Goal: Task Accomplishment & Management: Use online tool/utility

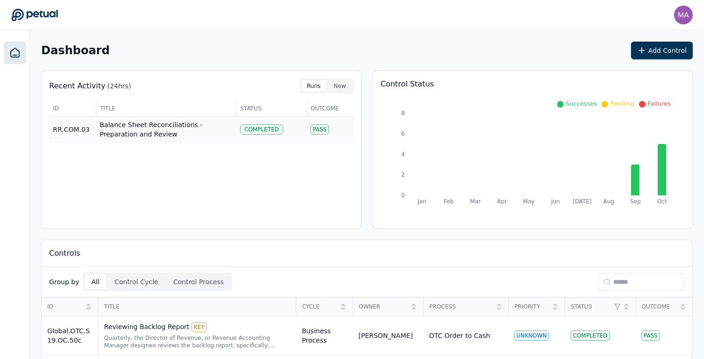
click at [138, 130] on td "Balance Sheet Reconciliations - Preparation and Review" at bounding box center [166, 129] width 140 height 27
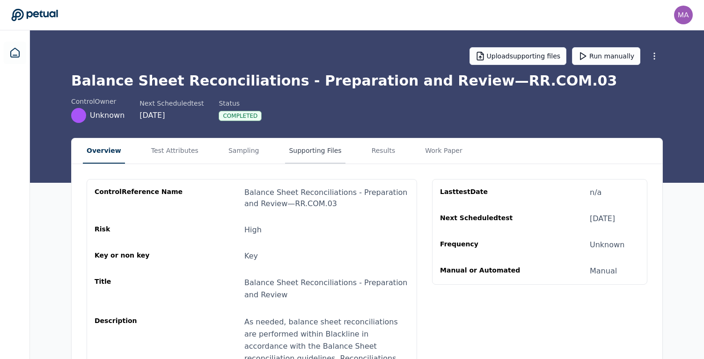
click at [326, 153] on button "Supporting Files" at bounding box center [315, 150] width 60 height 25
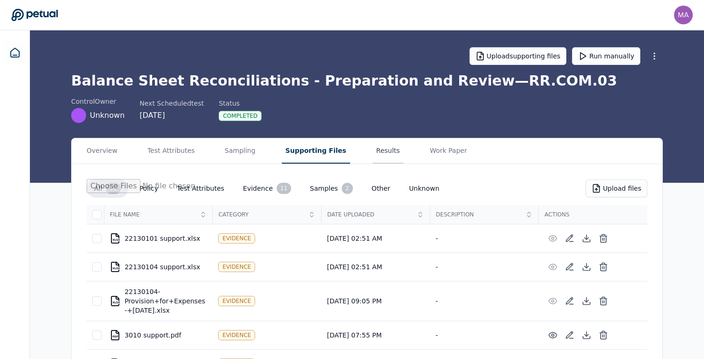
click at [372, 149] on button "Results" at bounding box center [387, 150] width 31 height 25
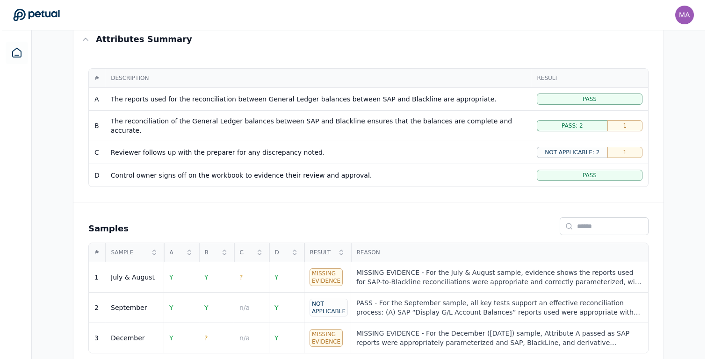
scroll to position [169, 0]
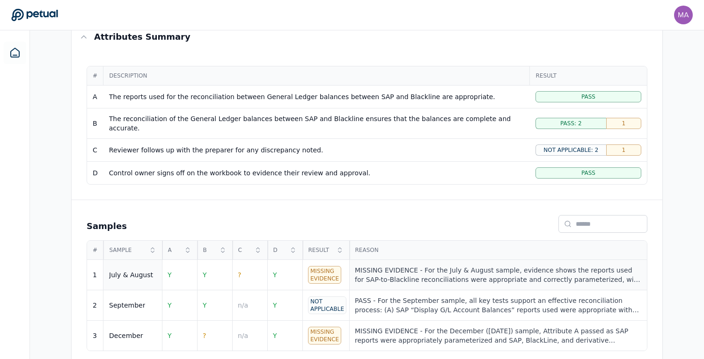
click at [424, 266] on div "MISSING EVIDENCE - For the July & August sample, evidence shows the reports use…" at bounding box center [498, 275] width 286 height 19
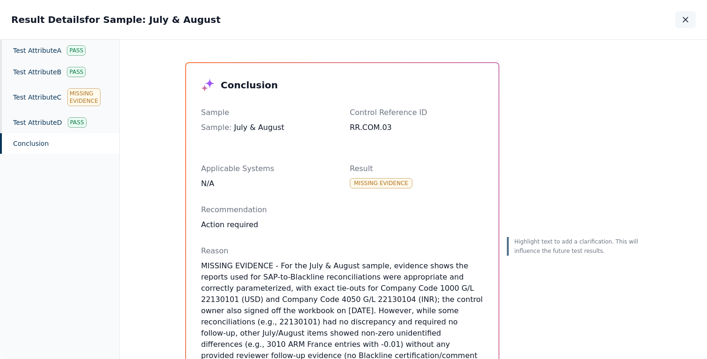
click at [683, 26] on button "button" at bounding box center [685, 19] width 21 height 17
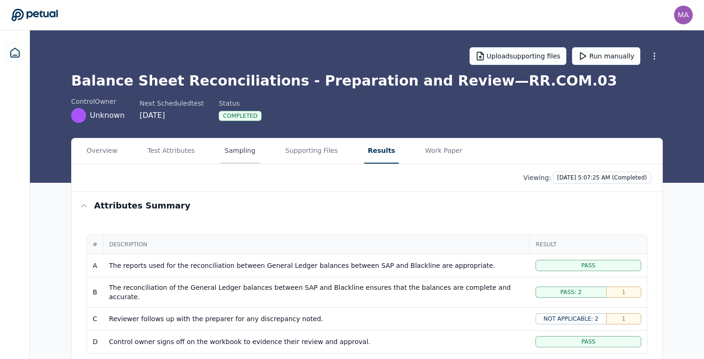
click at [223, 153] on button "Sampling" at bounding box center [240, 150] width 38 height 25
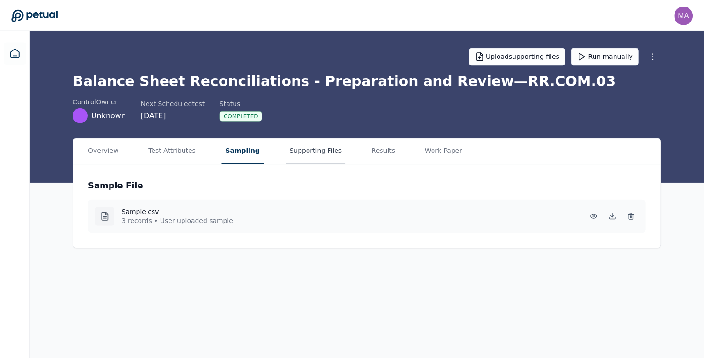
click at [311, 143] on button "Supporting Files" at bounding box center [317, 150] width 60 height 25
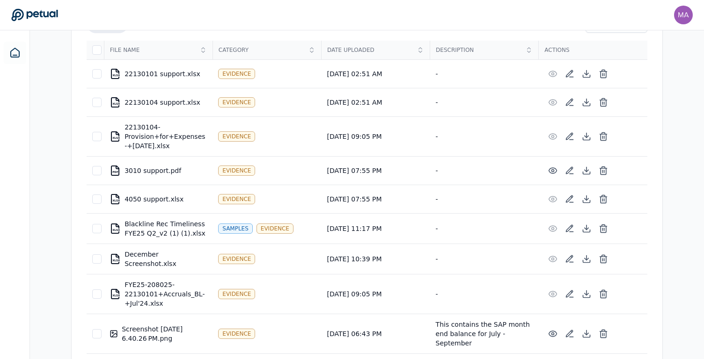
scroll to position [160, 0]
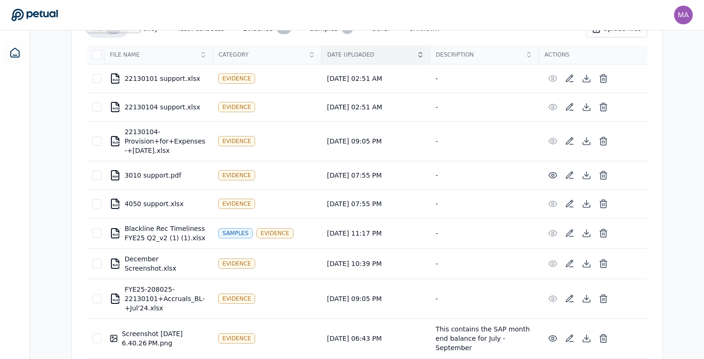
click at [380, 63] on div "Date Uploaded" at bounding box center [375, 54] width 108 height 19
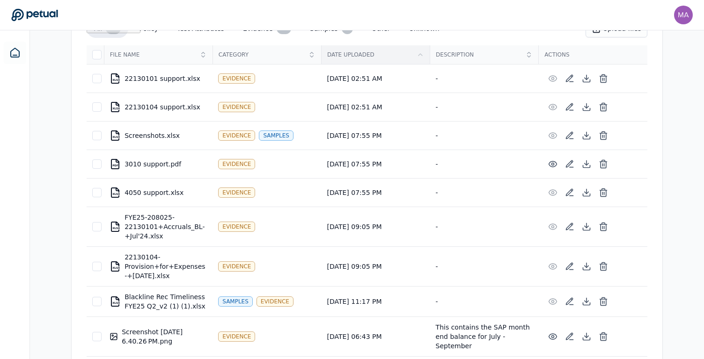
click at [380, 63] on div "Date Uploaded" at bounding box center [375, 54] width 108 height 19
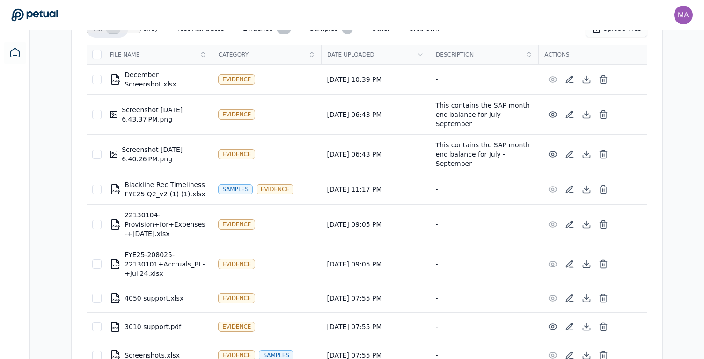
click at [159, 78] on div "XLSX December Screenshot.xlsx" at bounding box center [157, 79] width 97 height 19
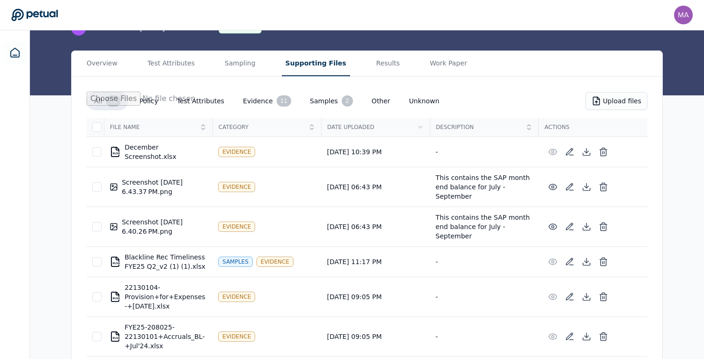
scroll to position [89, 0]
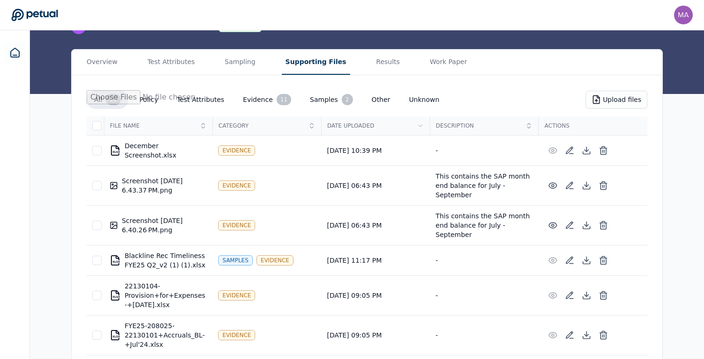
click at [174, 216] on div "Screenshot [DATE] 6.40.26 PM.png" at bounding box center [157, 225] width 97 height 19
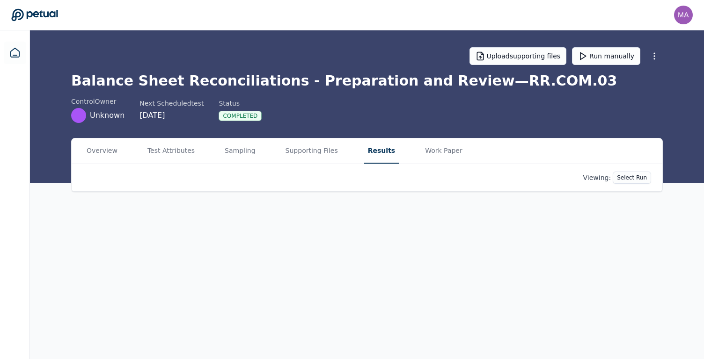
click at [371, 67] on main "Upload supporting files Run manually Balance Sheet Reconciliations - Preparatio…" at bounding box center [367, 194] width 674 height 329
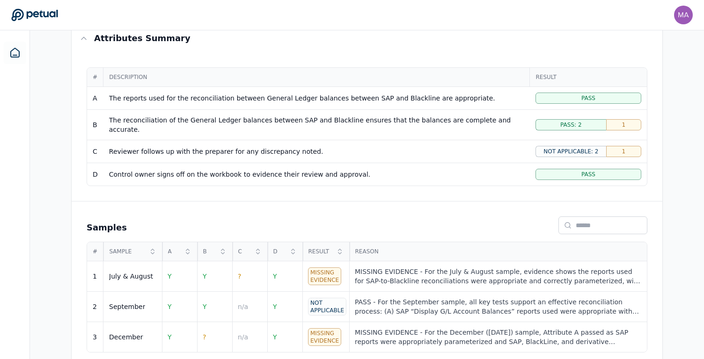
scroll to position [169, 0]
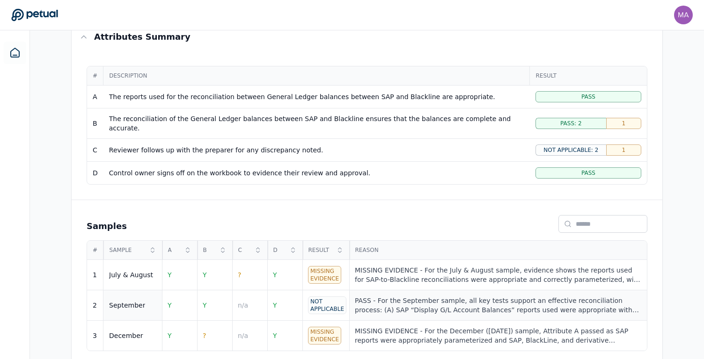
click at [443, 306] on div "PASS - For the September sample, all key tests support an effective reconciliat…" at bounding box center [498, 305] width 286 height 19
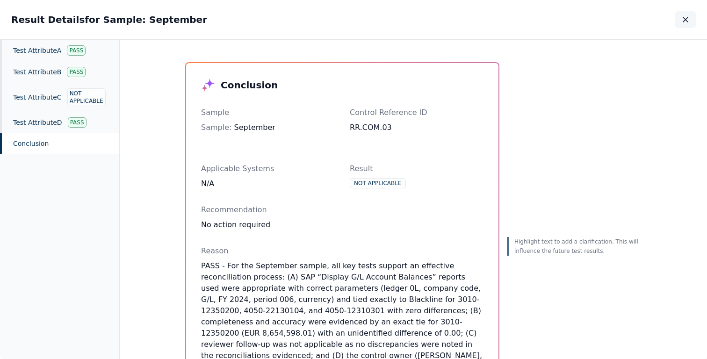
click at [690, 21] on icon "button" at bounding box center [685, 19] width 9 height 9
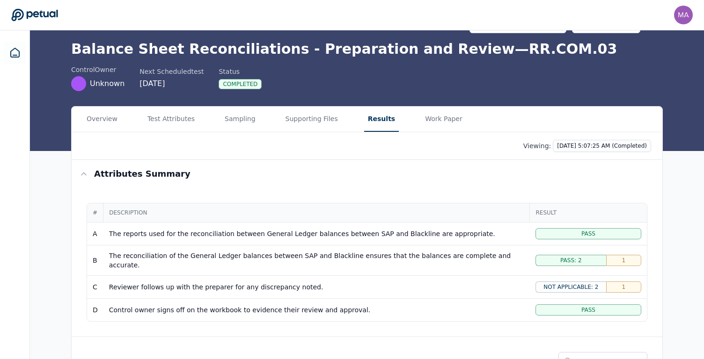
scroll to position [14, 0]
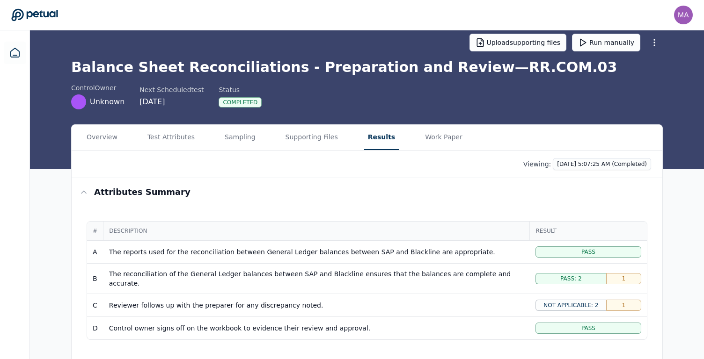
click at [218, 138] on div "Overview Test Attributes Sampling Supporting Files Results Work Paper" at bounding box center [367, 138] width 590 height 26
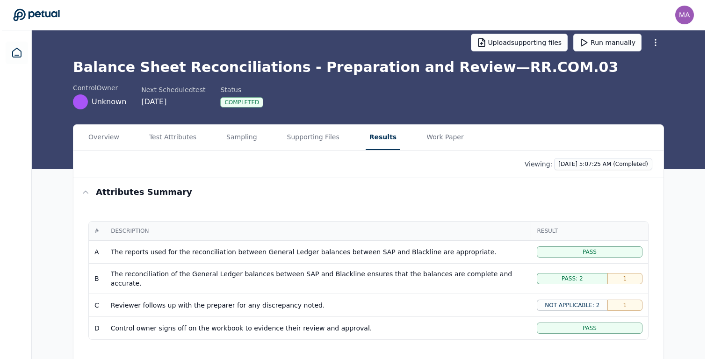
scroll to position [0, 0]
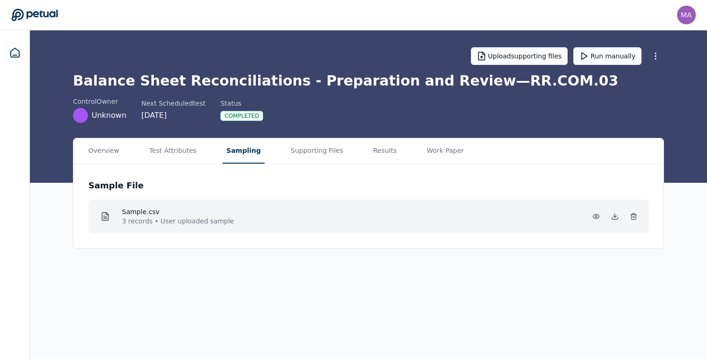
click at [635, 214] on icon at bounding box center [633, 213] width 2 height 1
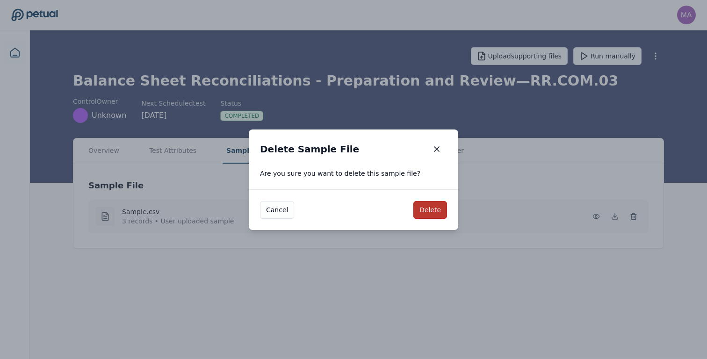
click at [431, 212] on button "Delete" at bounding box center [431, 210] width 34 height 18
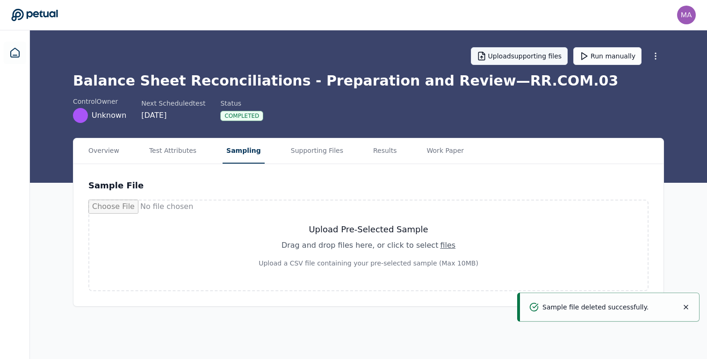
click at [526, 58] on button "Upload supporting files" at bounding box center [519, 56] width 97 height 18
click at [239, 155] on button "Sampling" at bounding box center [244, 150] width 42 height 25
click at [416, 246] on div "Drag and drop files here , or click to select files" at bounding box center [369, 245] width 220 height 11
type input "**********"
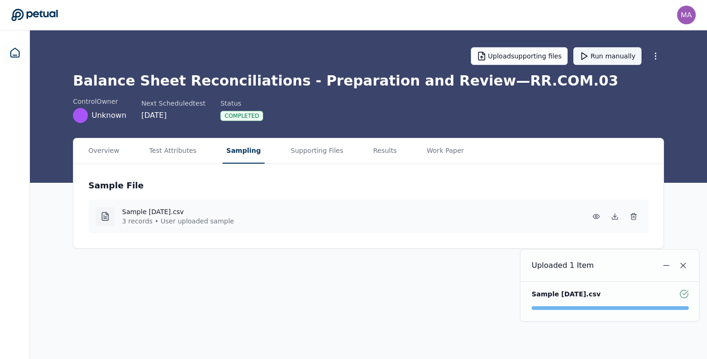
click at [599, 59] on button "Run manually" at bounding box center [607, 56] width 68 height 18
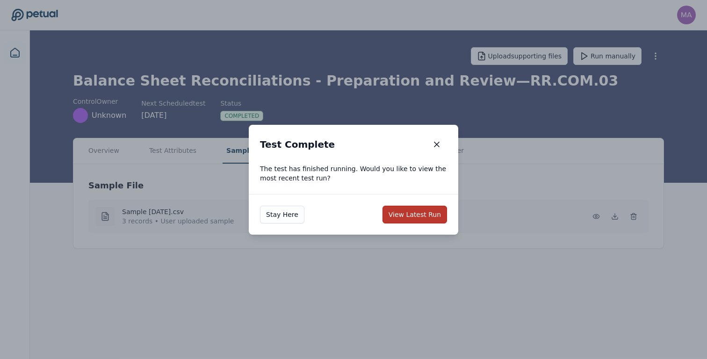
click at [415, 213] on button "View Latest Run" at bounding box center [415, 215] width 65 height 18
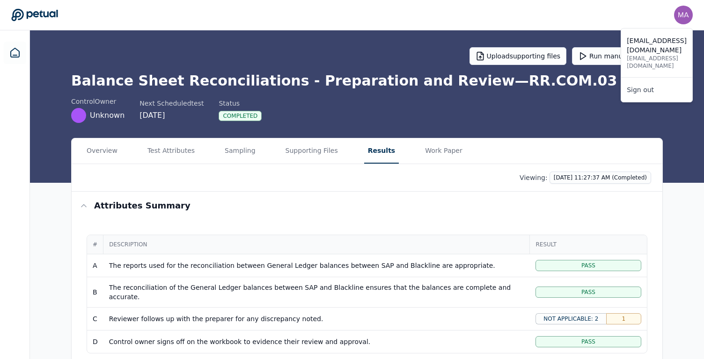
click at [684, 18] on img at bounding box center [683, 15] width 19 height 19
click at [630, 81] on link "Sign out" at bounding box center [656, 89] width 71 height 17
